Goal: Task Accomplishment & Management: Manage account settings

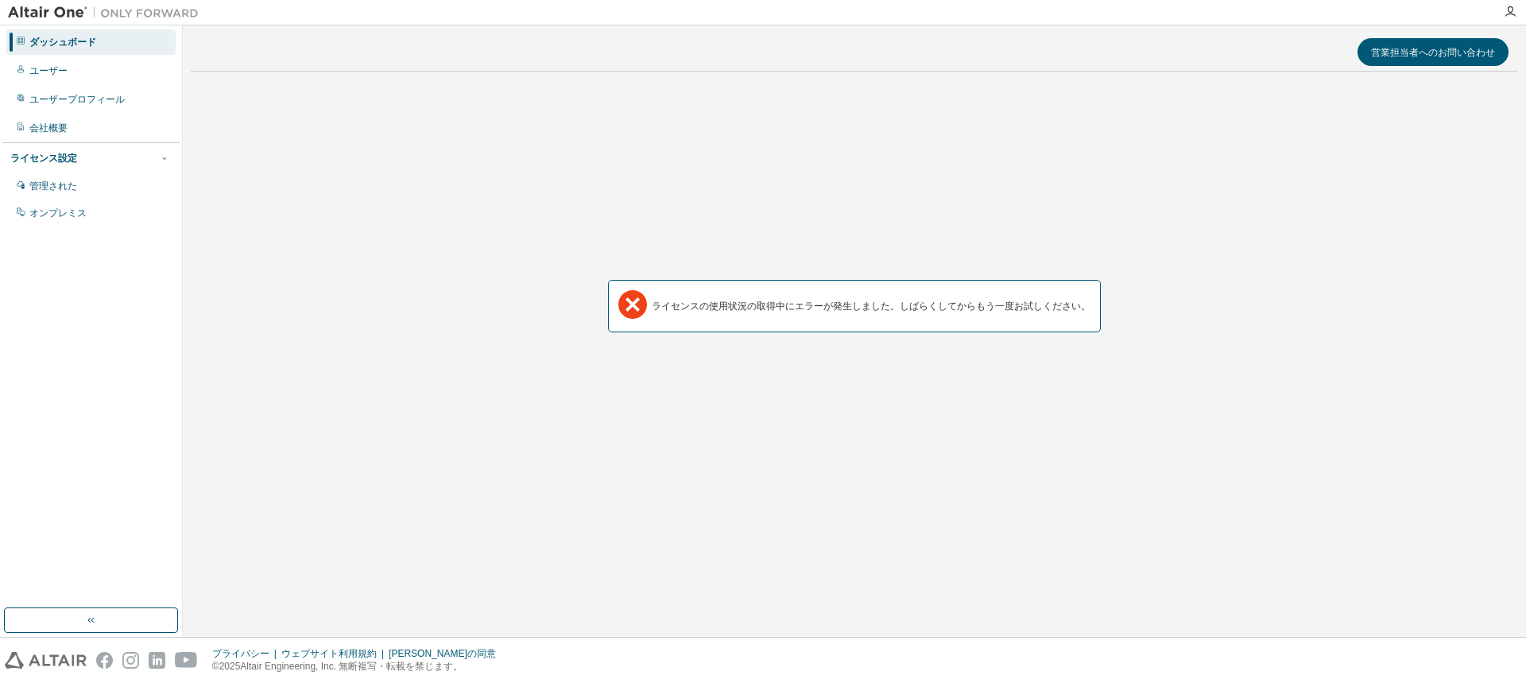
click at [68, 42] on font "ダッシュボード" at bounding box center [62, 42] width 67 height 11
click at [53, 91] on div "ユーザープロフィール" at bounding box center [90, 99] width 169 height 25
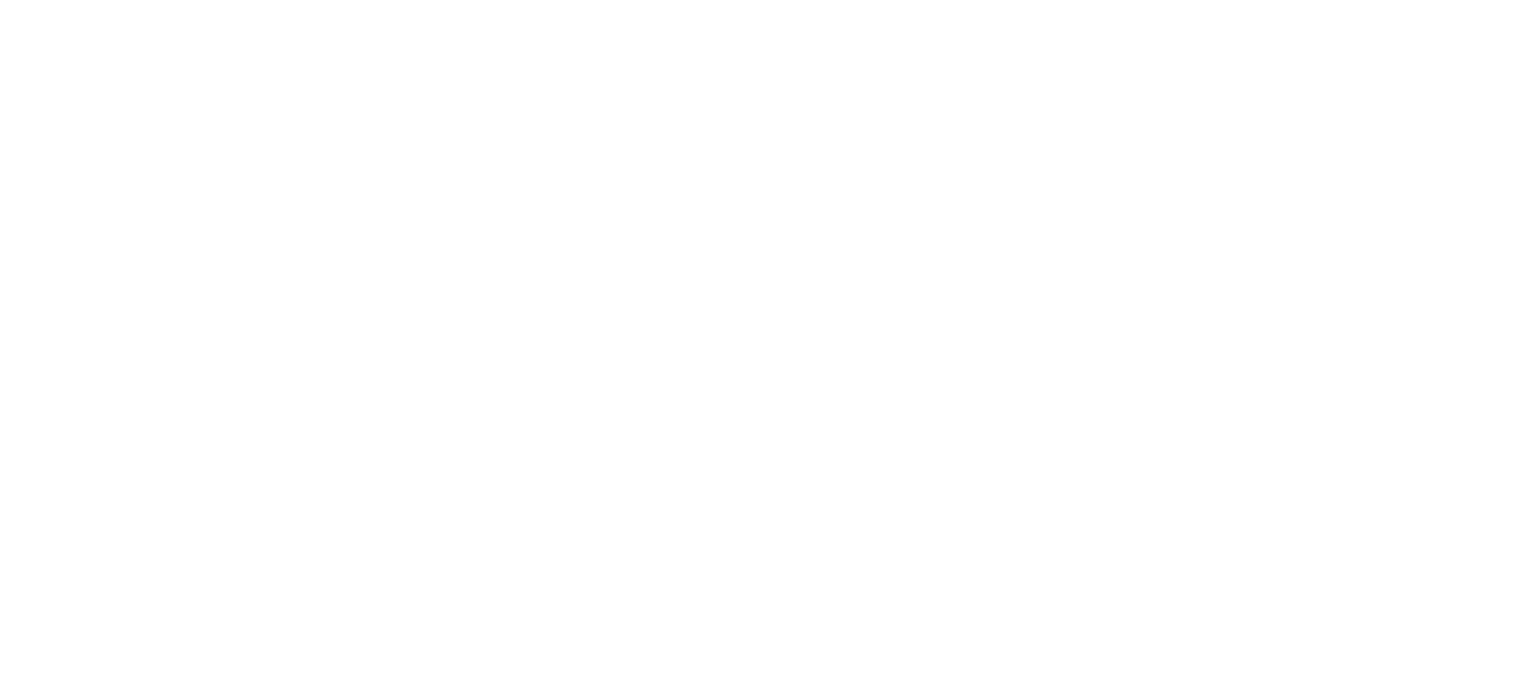
click at [58, 47] on div at bounding box center [763, 341] width 1526 height 683
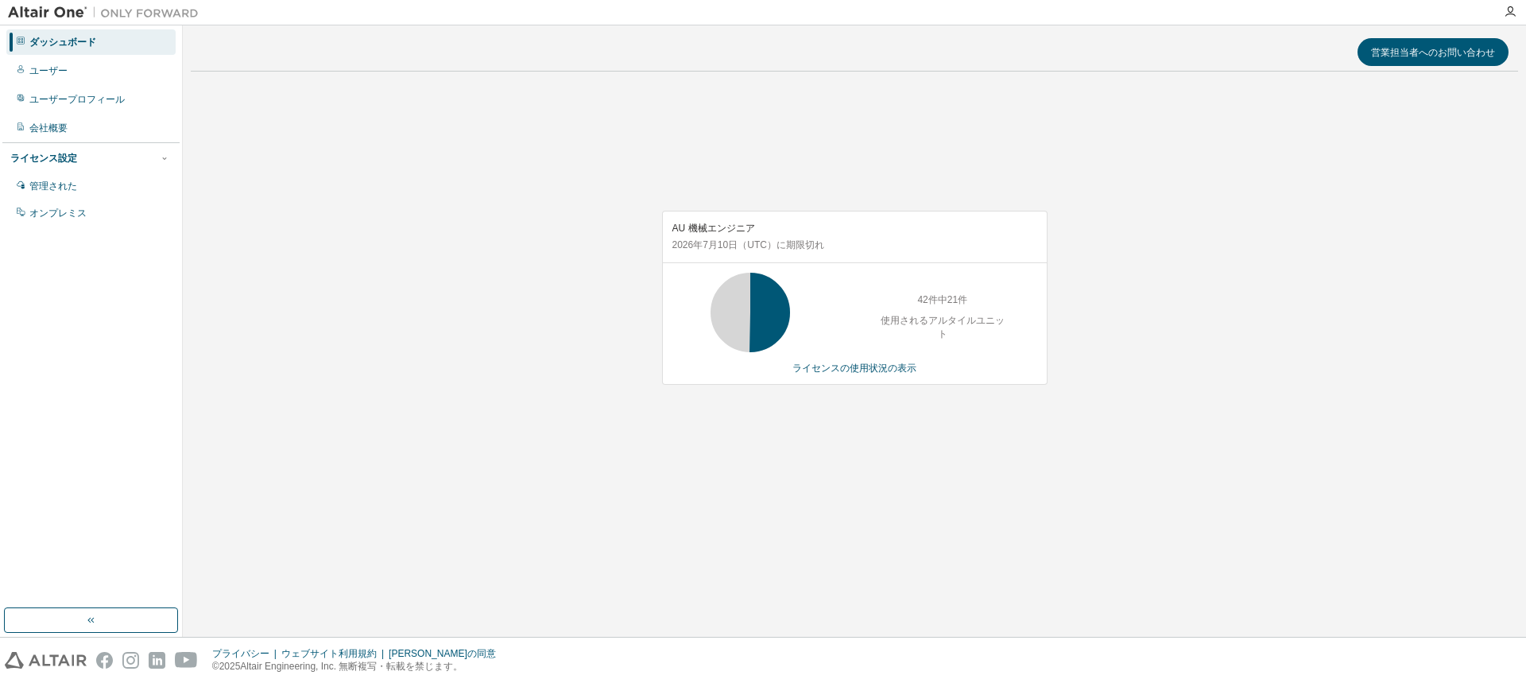
click at [414, 424] on div "AU 機械エンジニア [DATE] （UTC） に期限切れ 42件中21件 使用されるアルタイルユニット ライセンスの使用状況の表示" at bounding box center [854, 305] width 1327 height 443
click at [555, 474] on div "AU 機械エンジニア [DATE] （UTC） に期限切れ 42件中21件 使用されるアルタイルユニット ライセンスの使用状況の表示" at bounding box center [854, 305] width 1327 height 443
click at [479, 262] on div "AU 機械エンジニア 2026年7月10日 （UTC） に期限切れ 42件中42件 使用されるアルタイルユニット ライセンスの使用状況の表示" at bounding box center [854, 305] width 1327 height 443
click at [930, 576] on div "営業担当者へのお問い合わせ AU 機械エンジニア [DATE] （UTC） に期限切れ 42件中42件 使用されるアルタイルユニット ライセンスの使用状況の表示" at bounding box center [854, 330] width 1327 height 595
click at [931, 574] on div "営業担当者へのお問い合わせ AU 機械エンジニア [DATE] （UTC） に期限切れ 42件中42件 使用されるアルタイルユニット ライセンスの使用状況の表示" at bounding box center [854, 330] width 1327 height 595
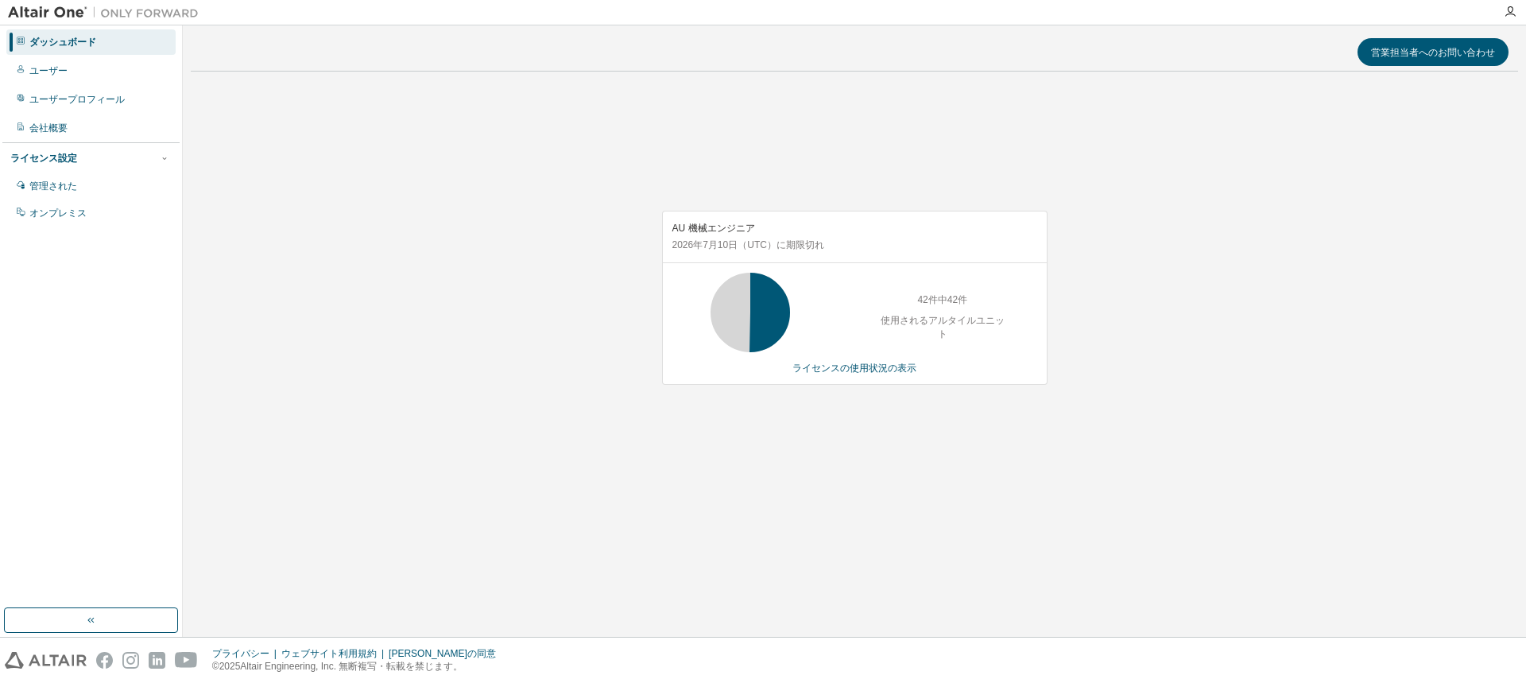
click at [1011, 559] on div "営業担当者へのお問い合わせ AU 機械エンジニア [DATE] （UTC） に期限切れ 42件中42件 使用されるアルタイルユニット ライセンスの使用状況の表示" at bounding box center [854, 330] width 1327 height 595
click at [848, 365] on font "ライセンスの使用状況の表示" at bounding box center [854, 367] width 124 height 11
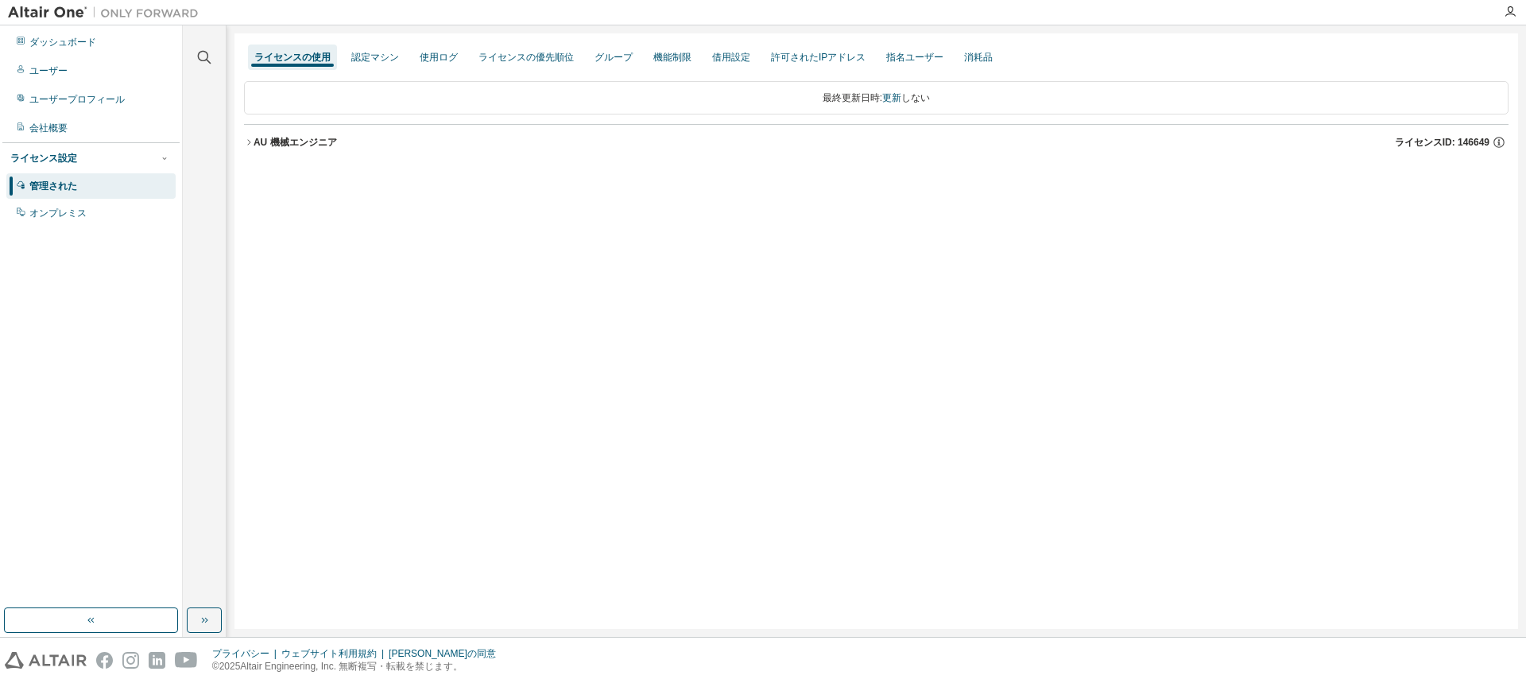
click at [284, 149] on div "AU 機械エンジニア ライセンスID: 146649" at bounding box center [880, 142] width 1255 height 14
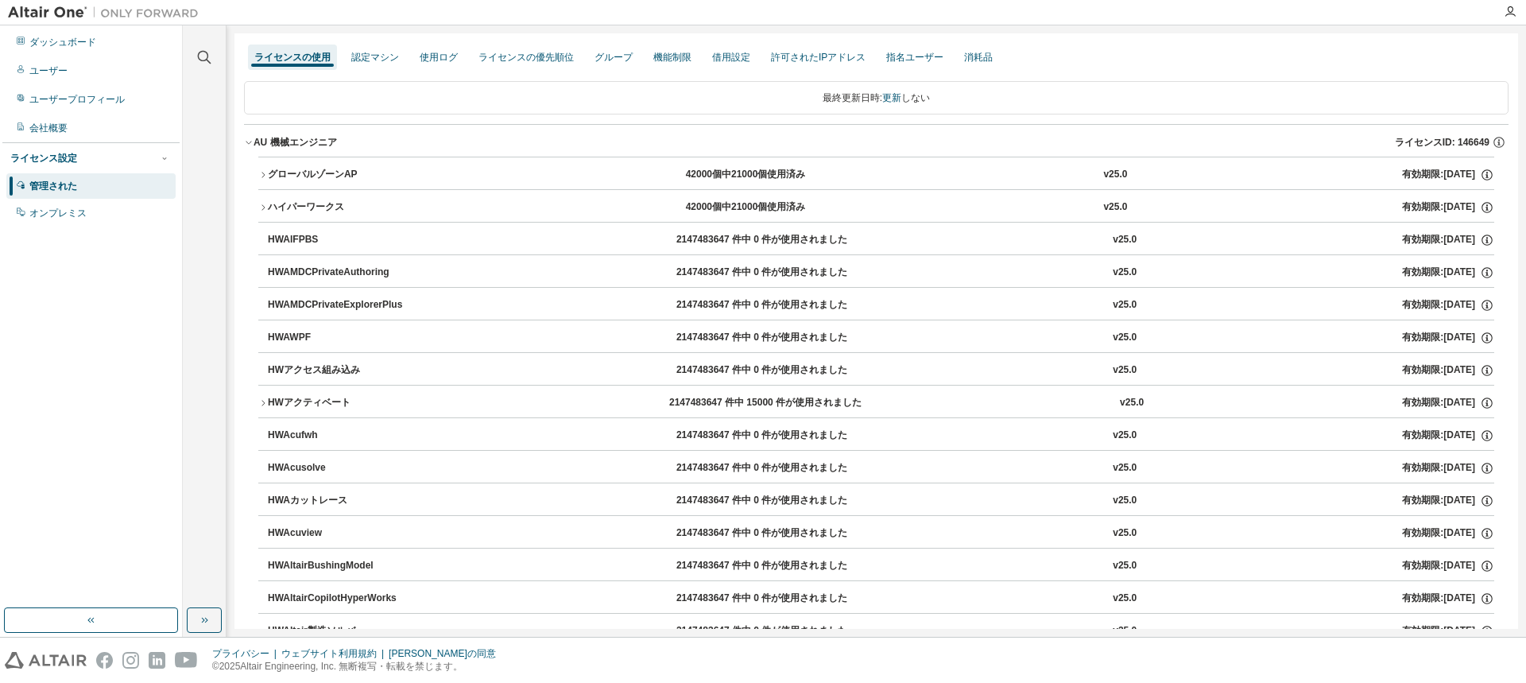
click at [300, 177] on font "グローバルゾーンAP" at bounding box center [313, 173] width 90 height 11
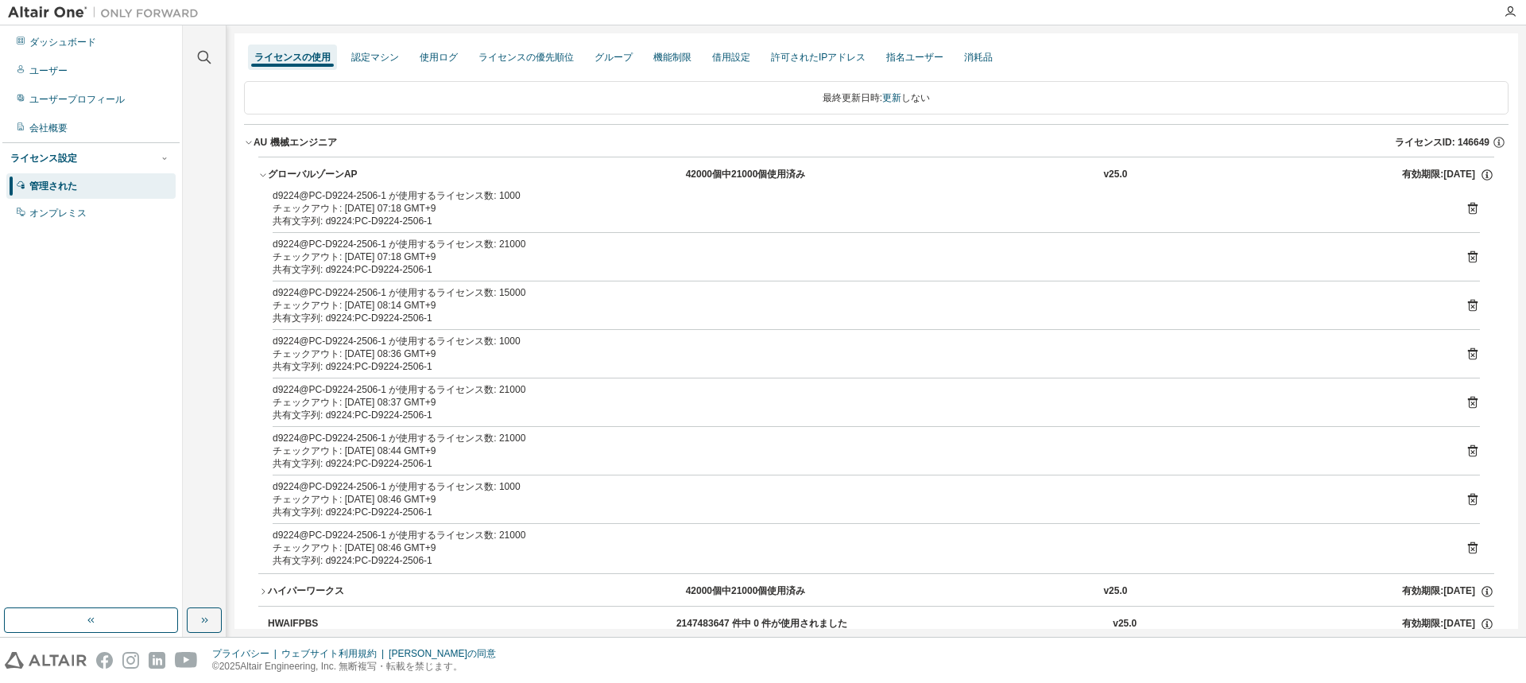
click at [280, 176] on font "グローバルゾーンAP" at bounding box center [313, 173] width 90 height 11
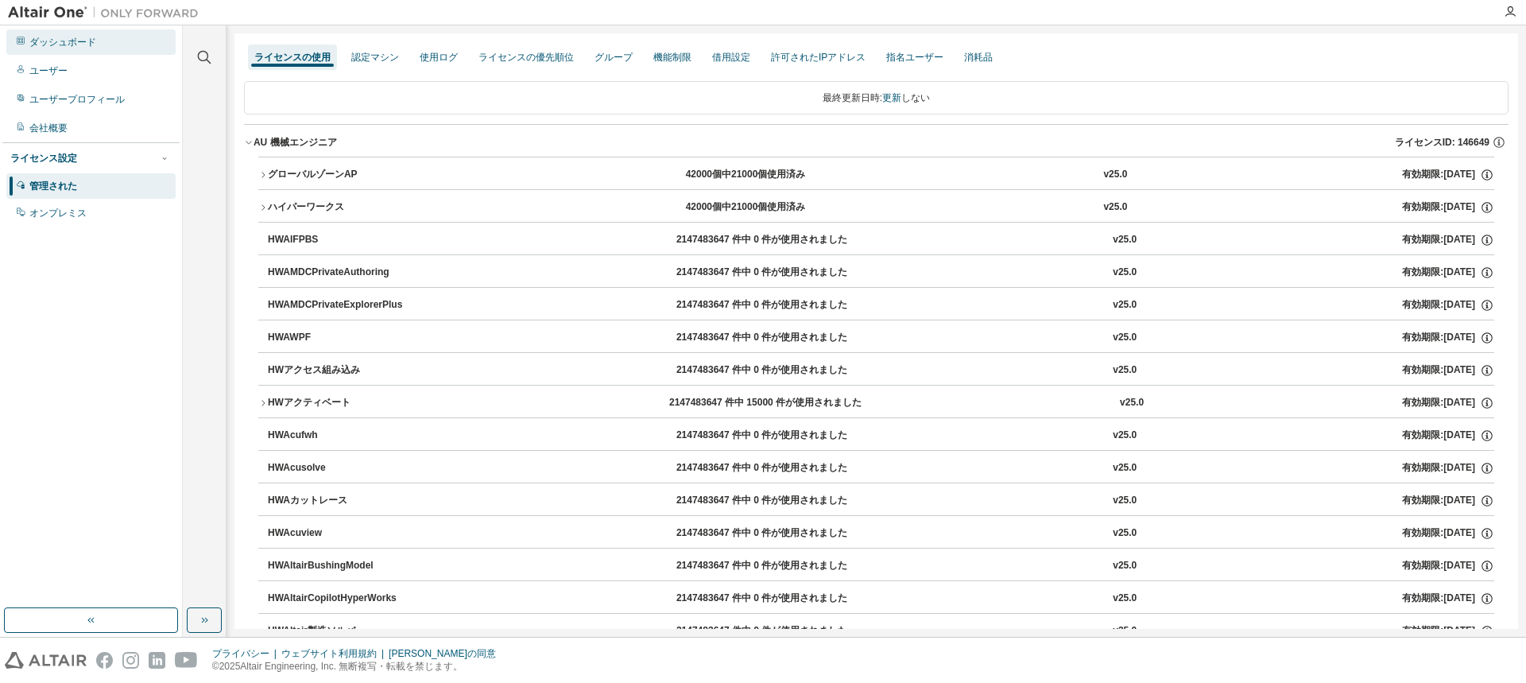
click at [84, 37] on font "ダッシュボード" at bounding box center [62, 42] width 67 height 11
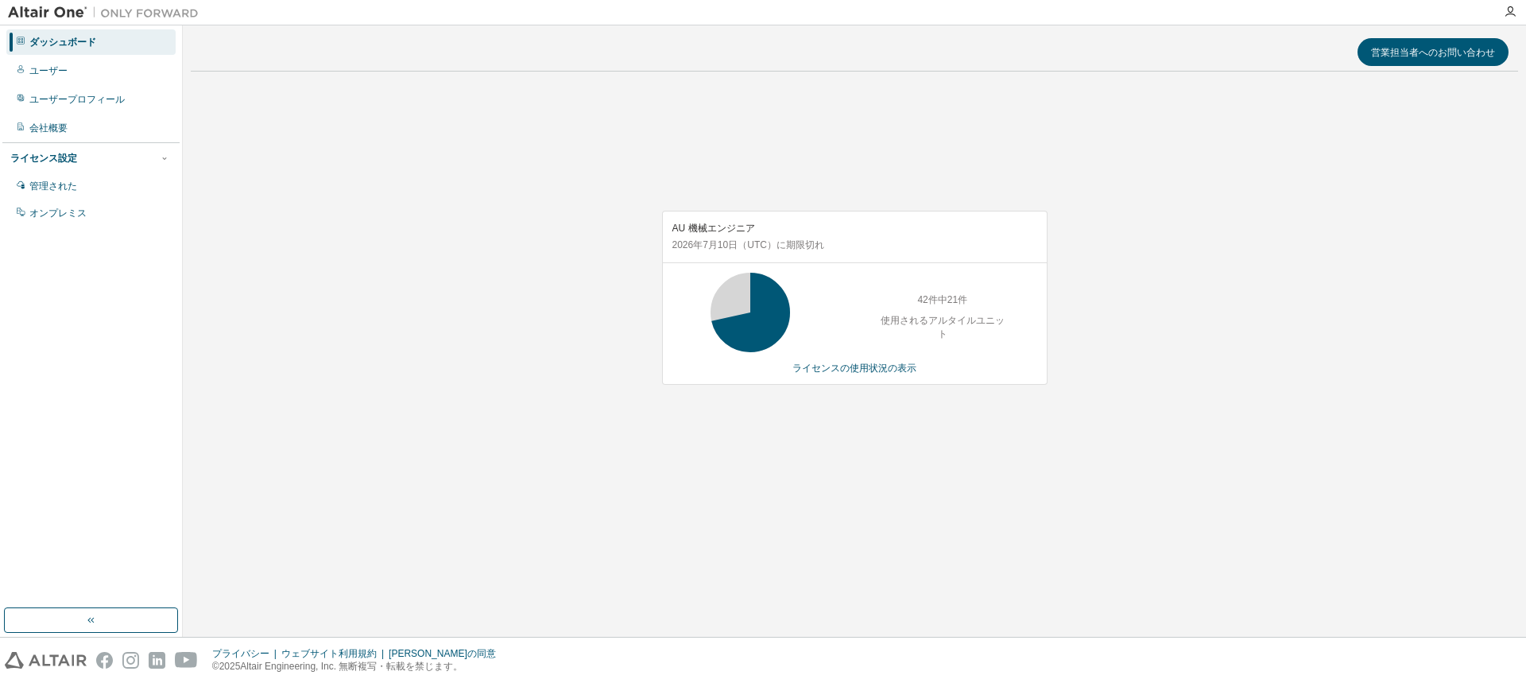
click at [768, 505] on div "AU 機械エンジニア [DATE] （UTC） に期限切れ 42件中21件 使用されるアルタイルユニット ライセンスの使用状況の表示" at bounding box center [854, 305] width 1327 height 443
click at [801, 362] on font "ライセンスの使用状況の表示" at bounding box center [854, 367] width 124 height 11
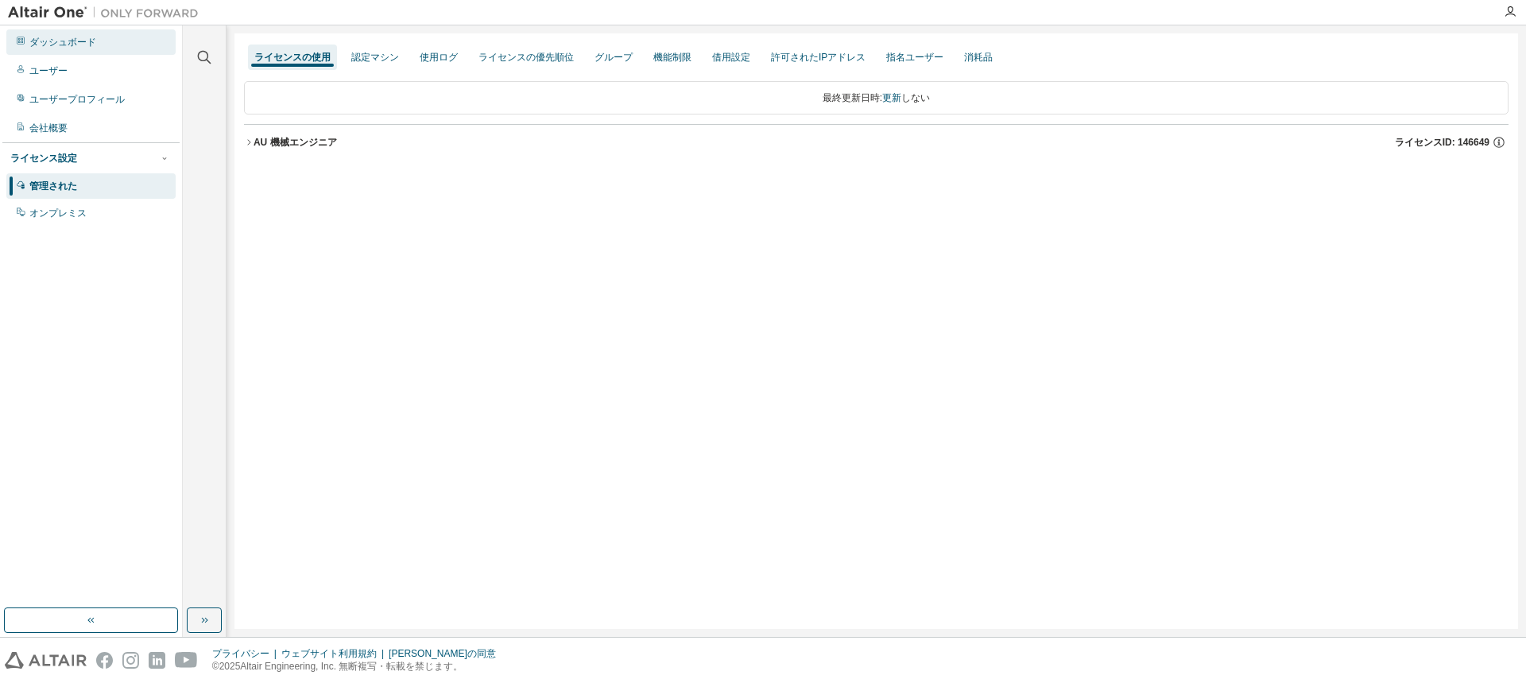
click at [79, 45] on font "ダッシュボード" at bounding box center [62, 42] width 67 height 11
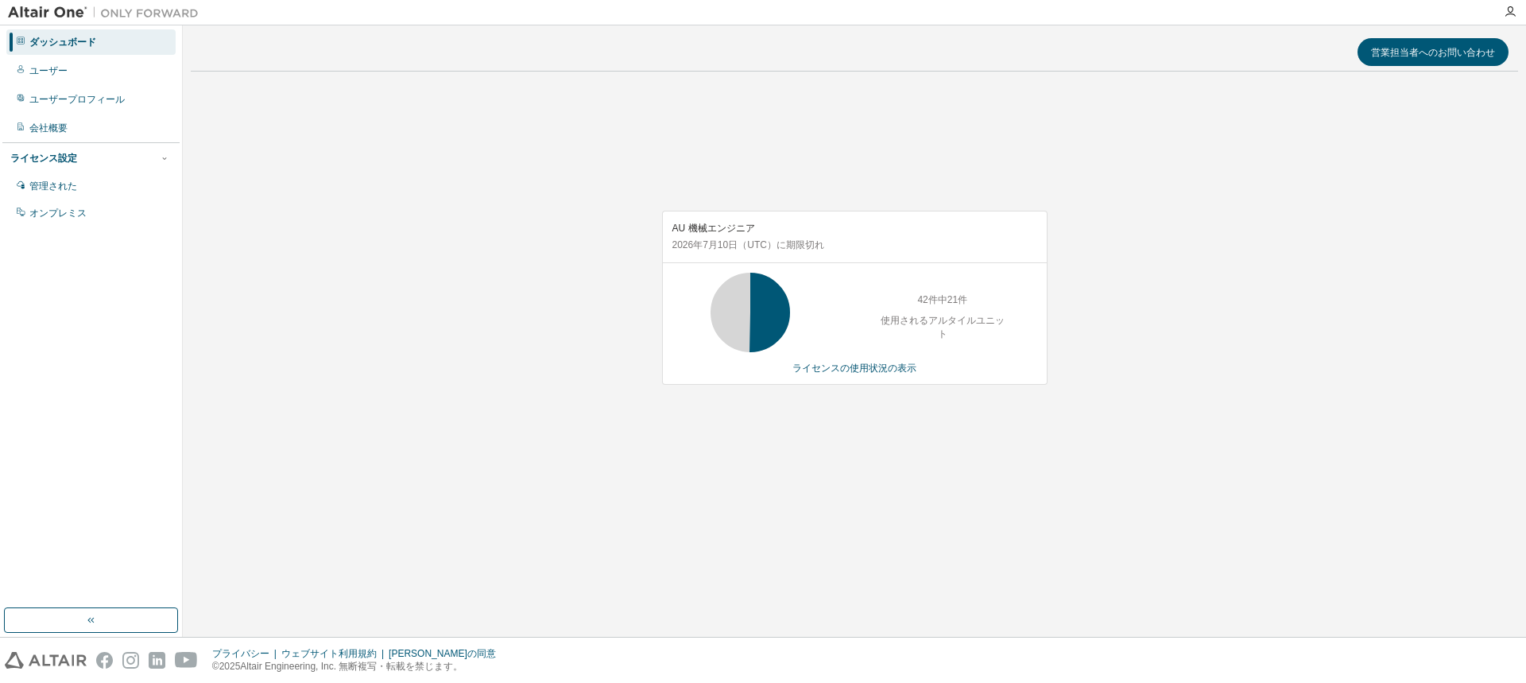
drag, startPoint x: 937, startPoint y: 477, endPoint x: 965, endPoint y: 505, distance: 39.3
click at [937, 476] on div "AU 機械エンジニア [DATE] （UTC） に期限切れ 42件中21件 使用されるアルタイルユニット ライセンスの使用状況の表示" at bounding box center [854, 305] width 1327 height 443
drag, startPoint x: 424, startPoint y: 409, endPoint x: 438, endPoint y: 369, distance: 42.2
click at [425, 406] on div "AU 機械エンジニア 2026年7月10日 （UTC） に期限切れ 42件中42件 使用されるアルタイルユニット ライセンスの使用状況の表示" at bounding box center [854, 305] width 1327 height 443
click at [838, 368] on font "ライセンスの使用状況の表示" at bounding box center [854, 367] width 124 height 11
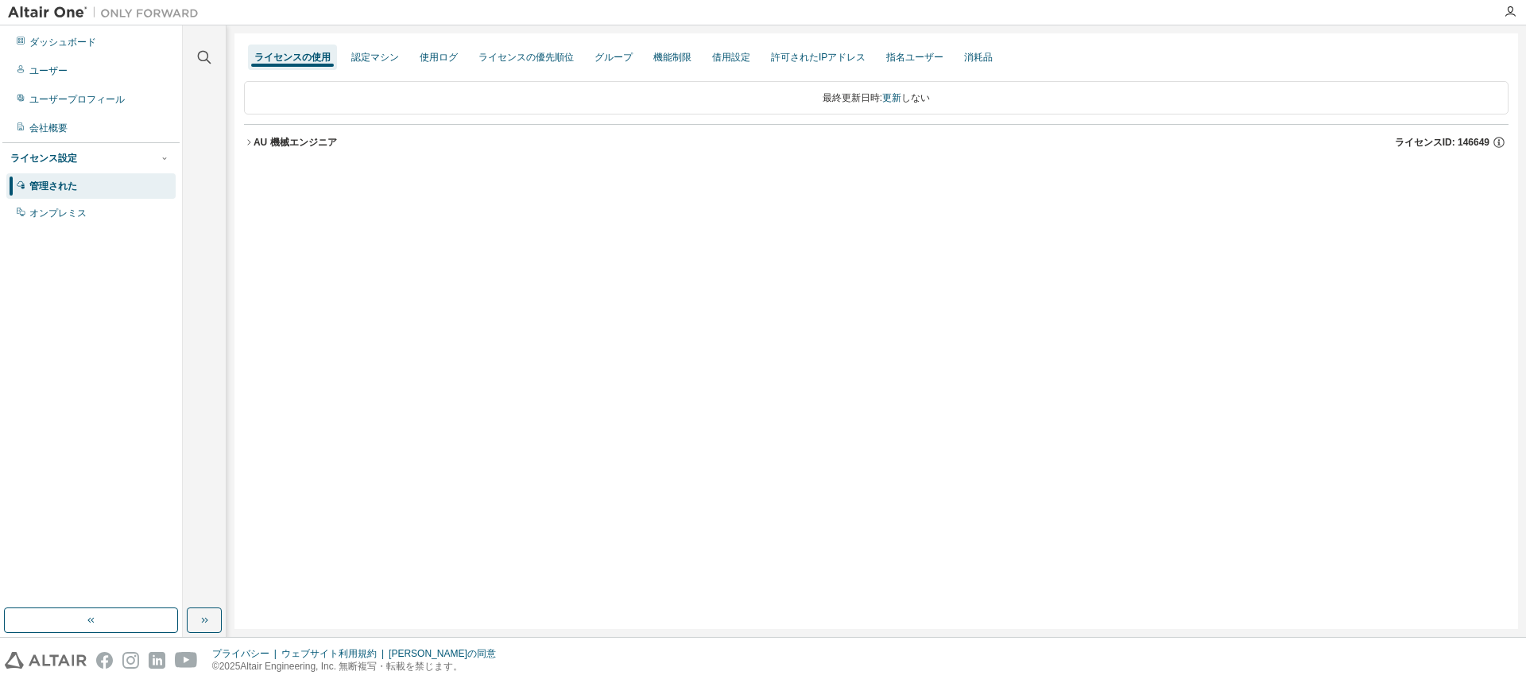
click at [280, 143] on font "AU 機械エンジニア" at bounding box center [294, 142] width 83 height 11
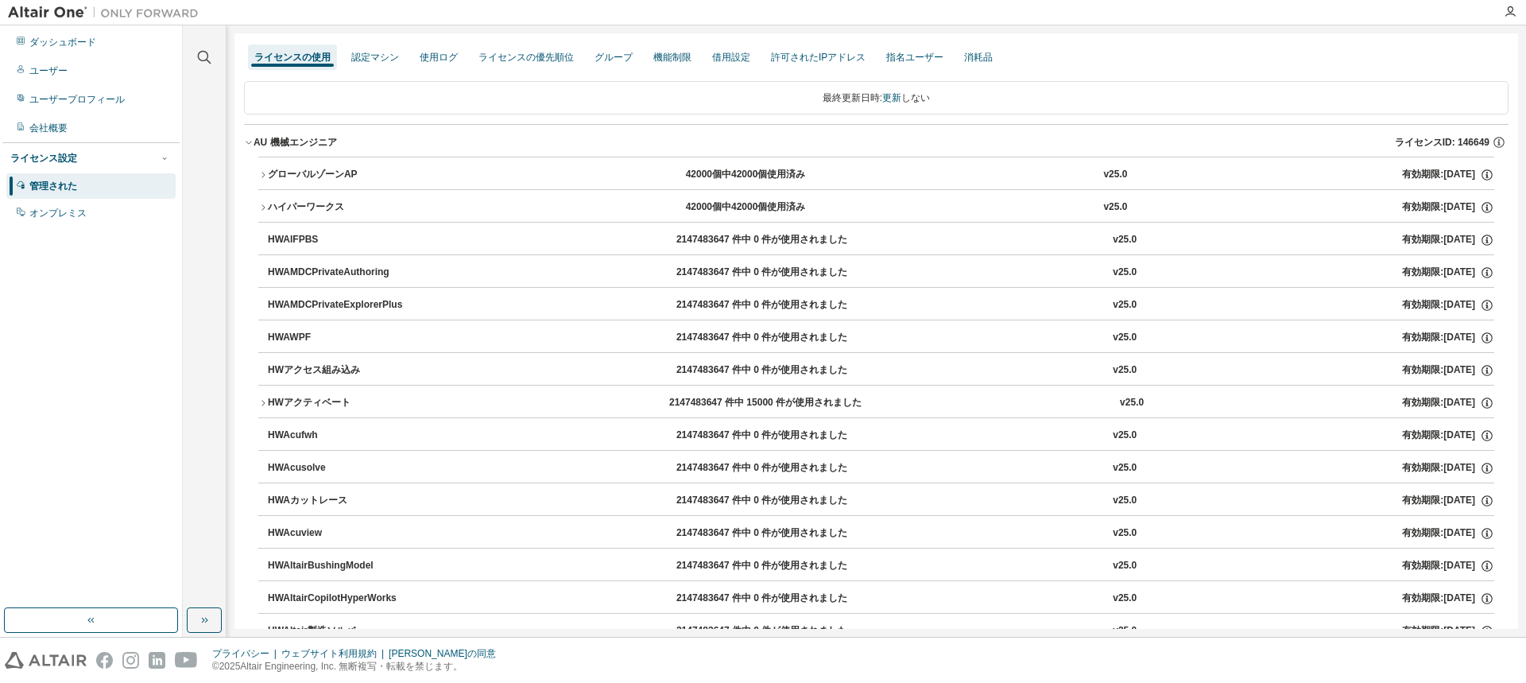
click at [284, 164] on button "グローバルゾーンAP 42000個中42000個使用済み v25.0 有効期限: [DATE]" at bounding box center [876, 174] width 1236 height 35
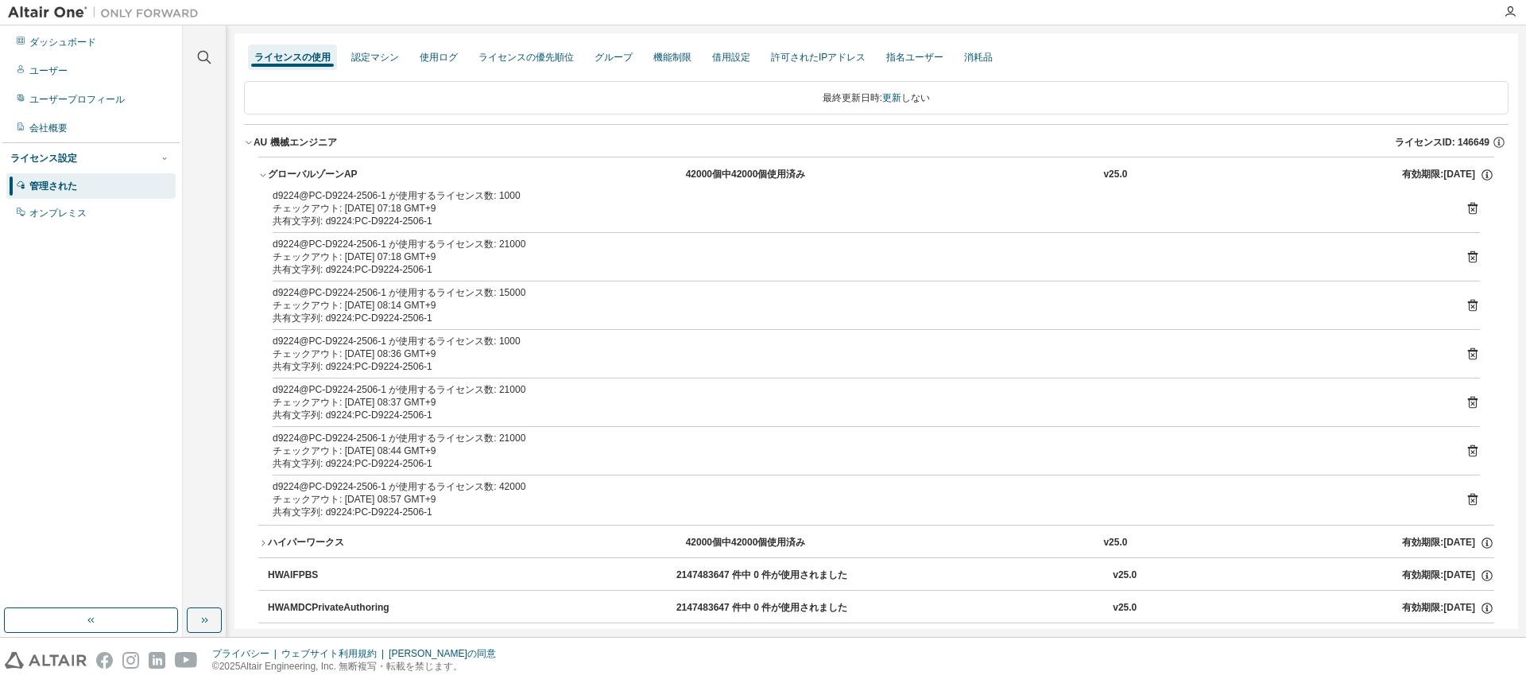
click at [335, 540] on font "ハイパーワークス" at bounding box center [306, 541] width 76 height 11
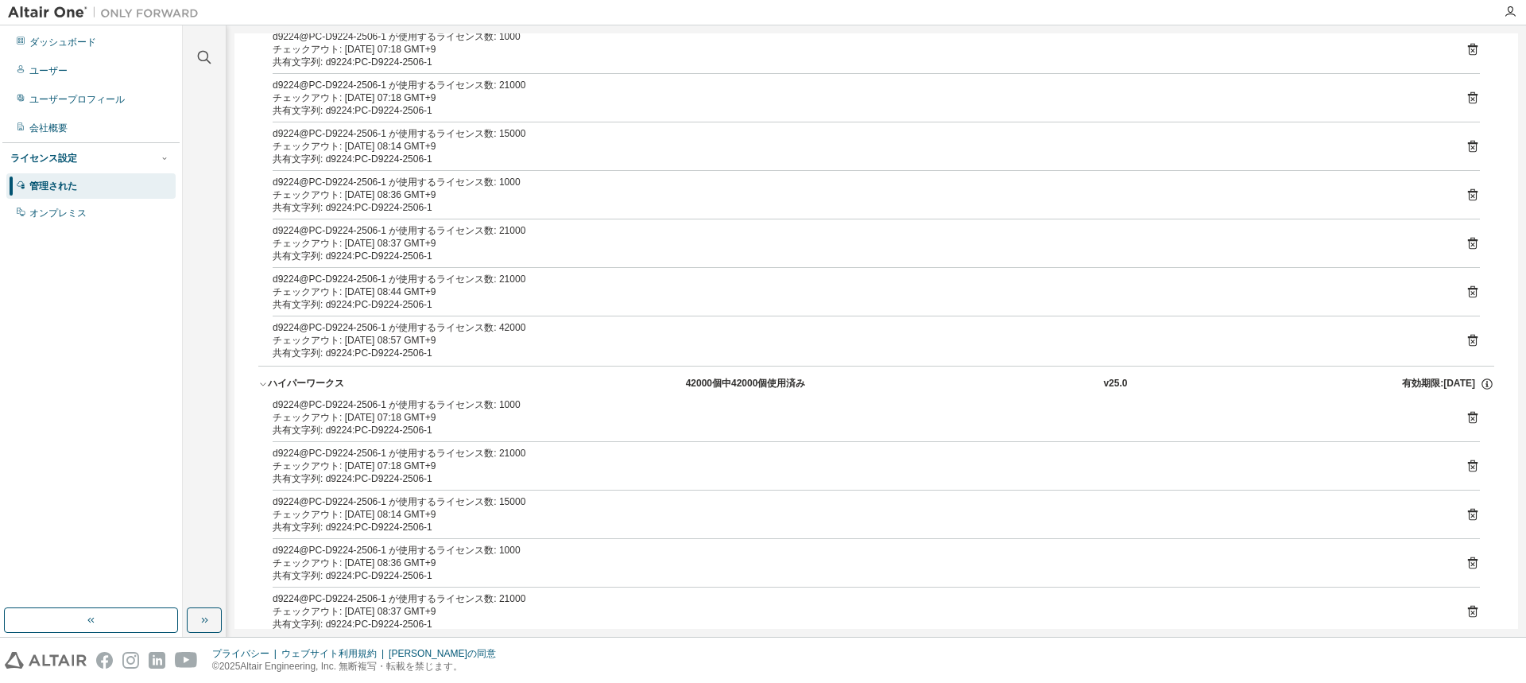
scroll to position [397, 0]
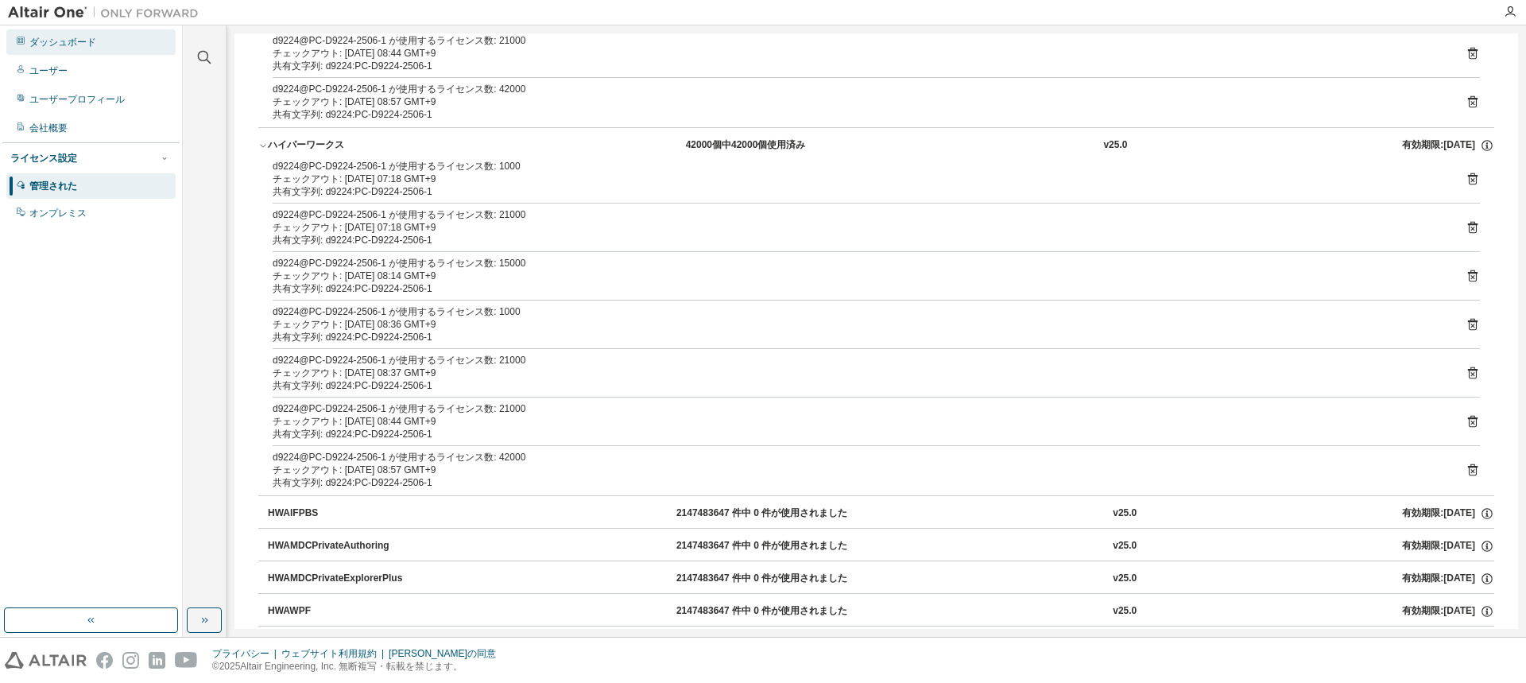
click at [95, 50] on div "ダッシュボード" at bounding box center [90, 41] width 169 height 25
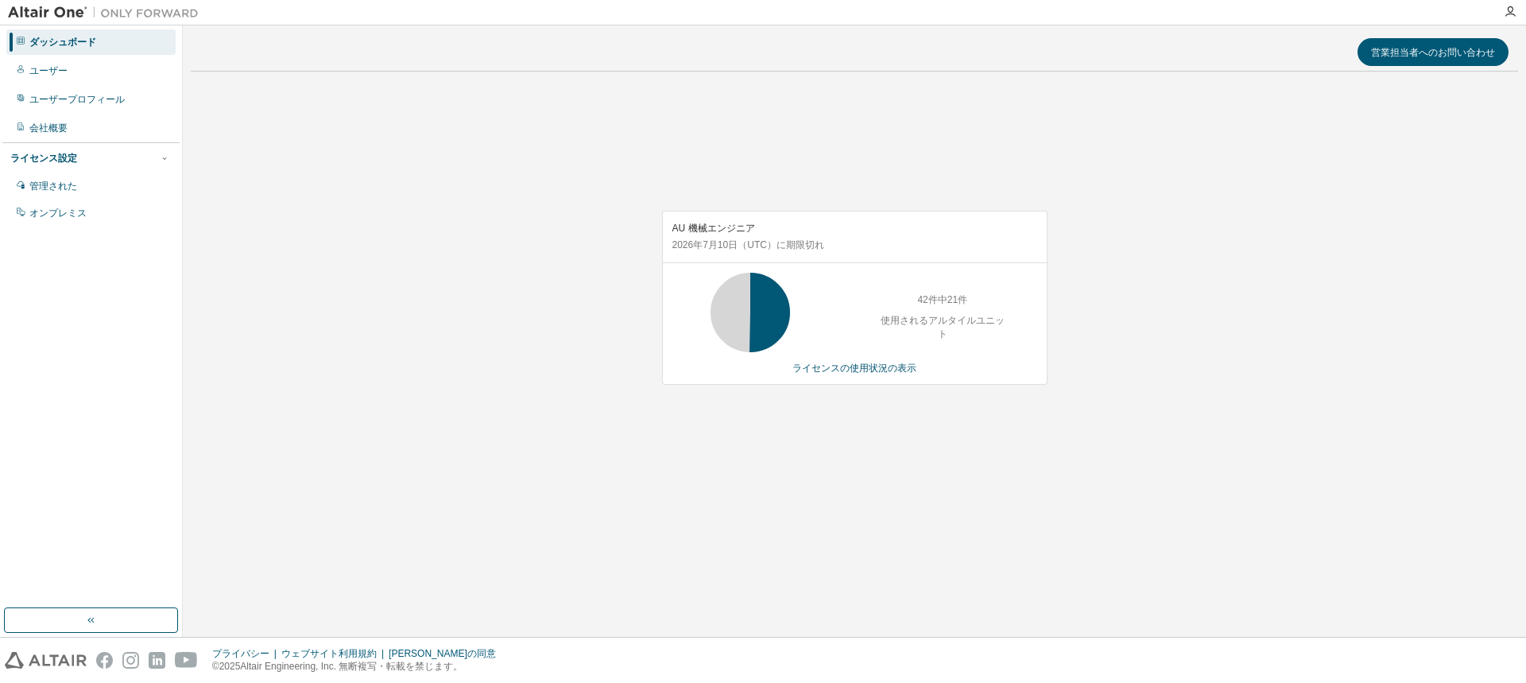
click at [758, 591] on div "営業担当者へのお問い合わせ AU 機械エンジニア [DATE] （UTC） に期限切れ 42件中21件 使用されるアルタイルユニット ライセンスの使用状況の表示" at bounding box center [854, 330] width 1327 height 595
click at [501, 404] on div "AU 機械エンジニア [DATE] （UTC） に期限切れ 42件中22件 使用されるアルタイルユニット ライセンスの使用状況の表示" at bounding box center [854, 305] width 1327 height 443
click at [836, 375] on div "AU 機械エンジニア [DATE] （UTC） に期限切れ 42件中22件 使用されるアルタイルユニット ライセンスの使用状況の表示" at bounding box center [854, 297] width 385 height 173
click at [838, 370] on font "ライセンスの使用状況の表示" at bounding box center [854, 367] width 124 height 11
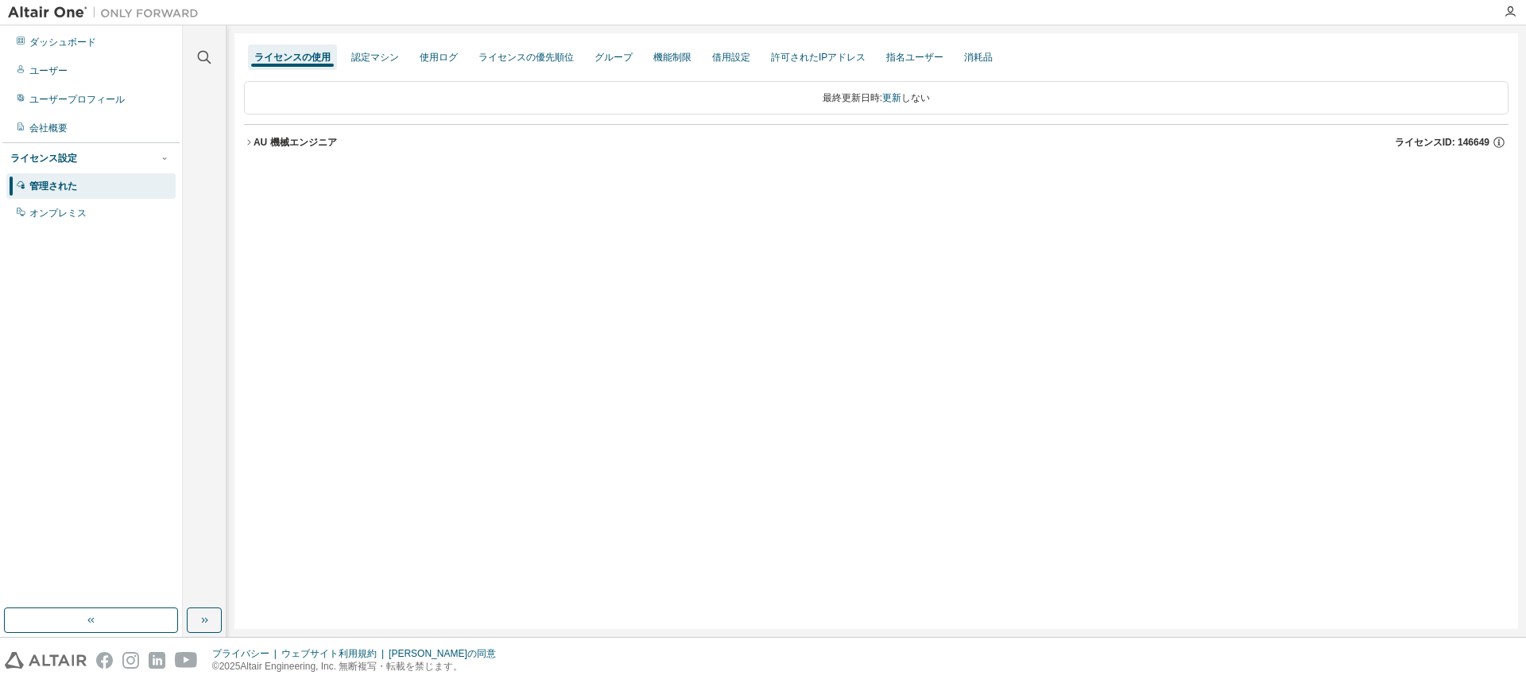
click at [248, 141] on icon "button" at bounding box center [249, 142] width 10 height 10
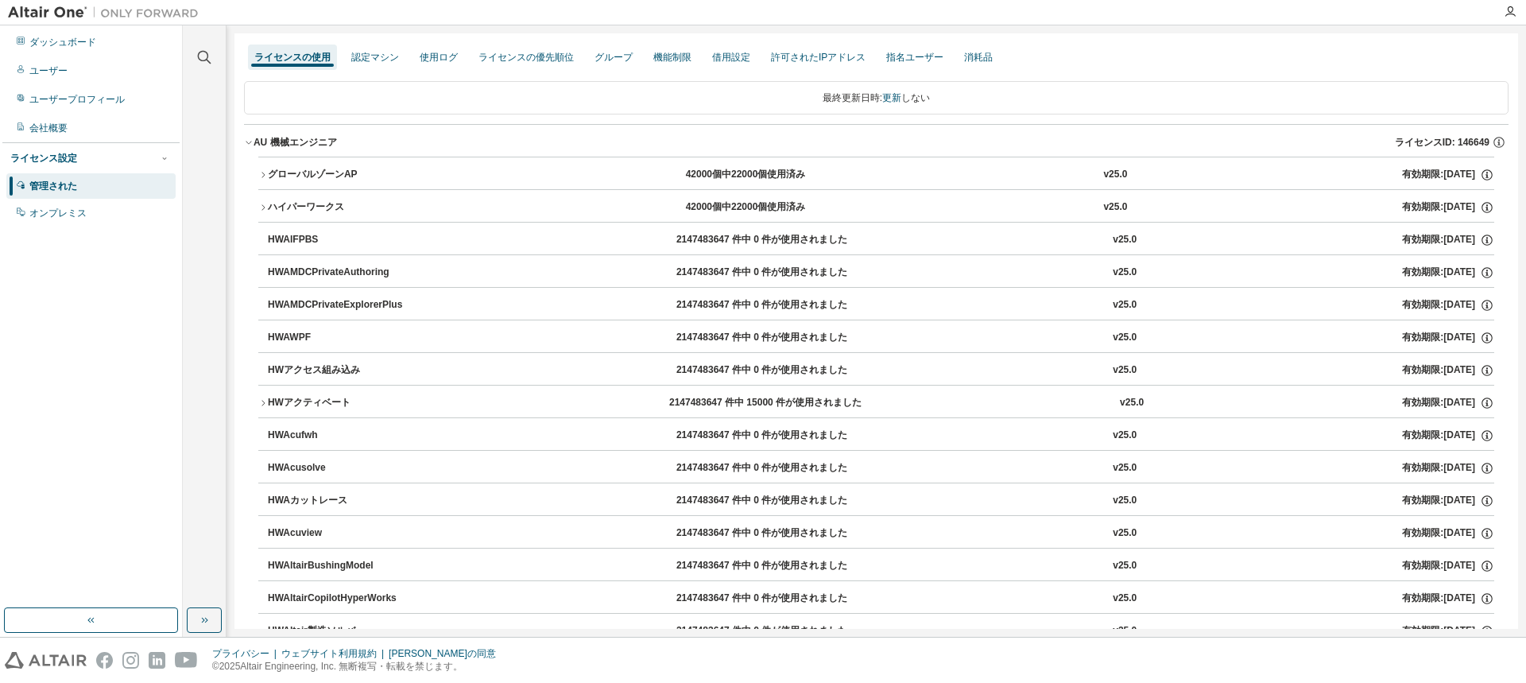
click at [262, 175] on icon "button" at bounding box center [263, 175] width 10 height 10
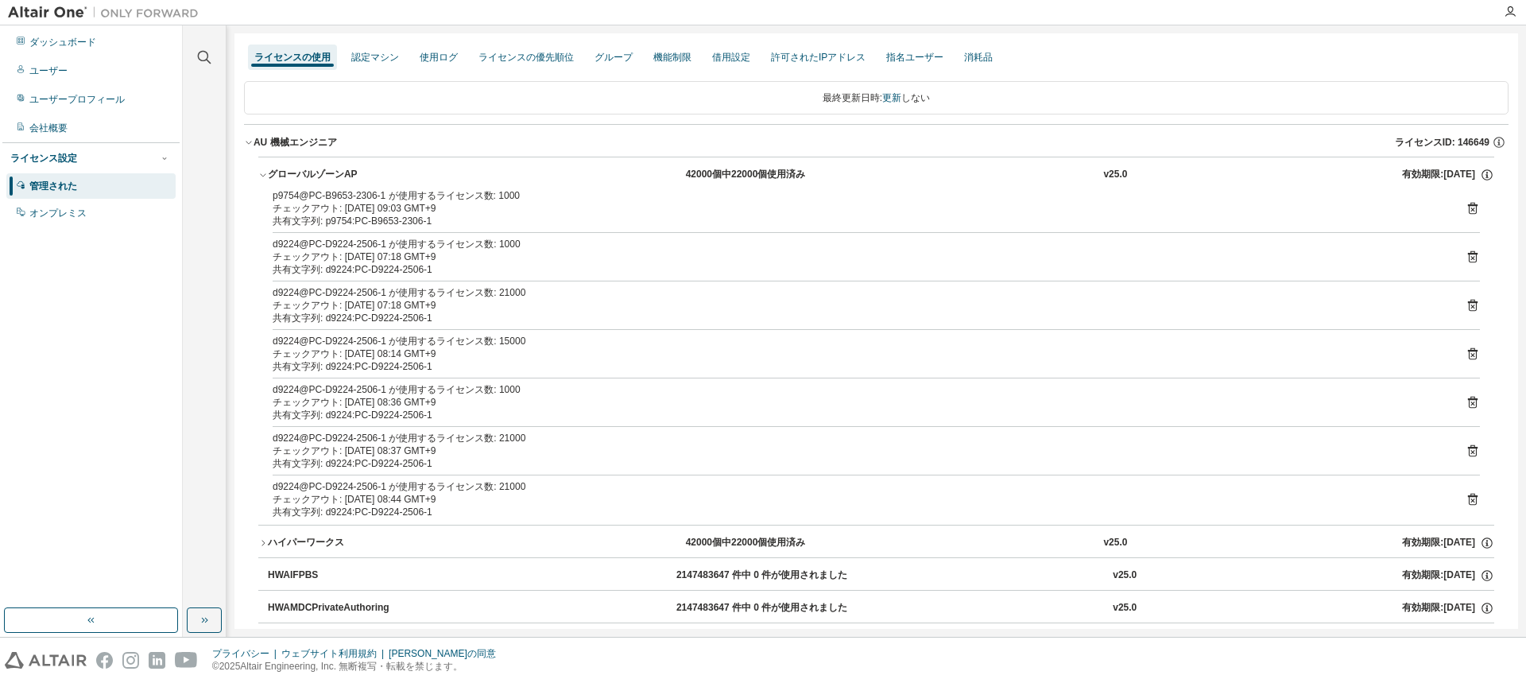
click at [806, 650] on div "プライバシー ウェブサイト利用規約 クッキーの同意 © [DATE] Altair Engineering, Inc. 無断複写・転載を禁じます。" at bounding box center [763, 659] width 1526 height 45
